Goal: Task Accomplishment & Management: Manage account settings

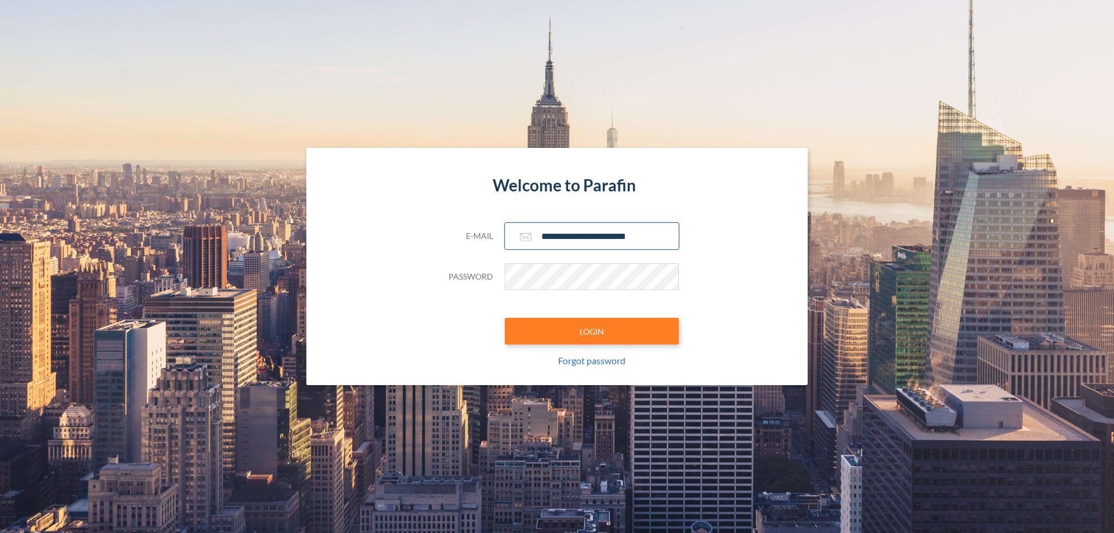
type input "**********"
click at [592, 331] on button "LOGIN" at bounding box center [592, 331] width 174 height 27
